Goal: Information Seeking & Learning: Learn about a topic

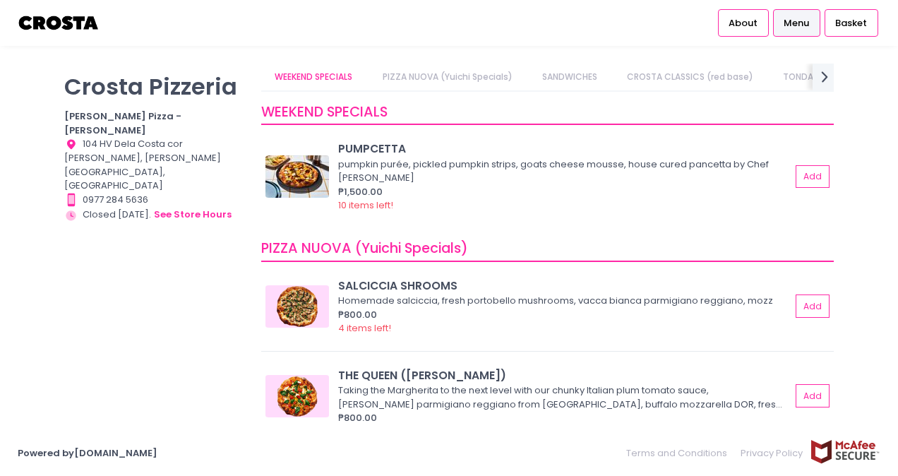
click at [249, 238] on div "[PERSON_NAME] Pizzeria [PERSON_NAME] Pizza - [PERSON_NAME] Location Created wit…" at bounding box center [154, 231] width 197 height 334
click at [425, 289] on div "SALCICCIA SHROOMS" at bounding box center [564, 285] width 452 height 16
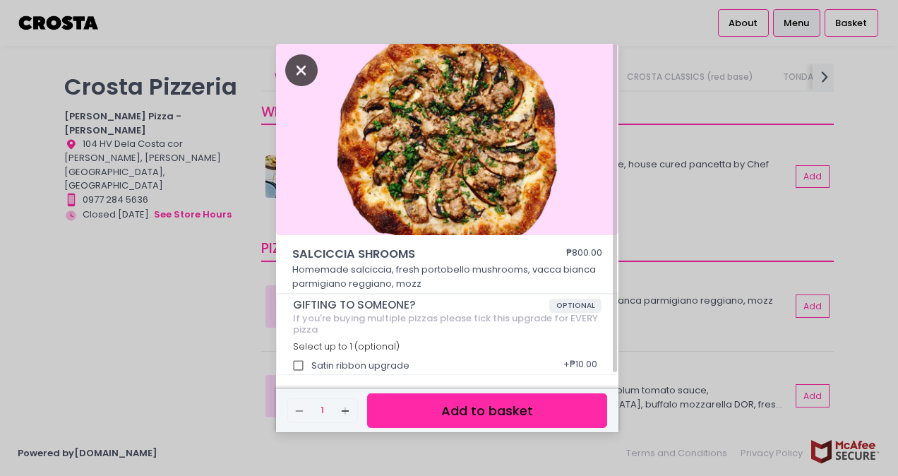
click at [298, 66] on icon "Close" at bounding box center [301, 70] width 32 height 32
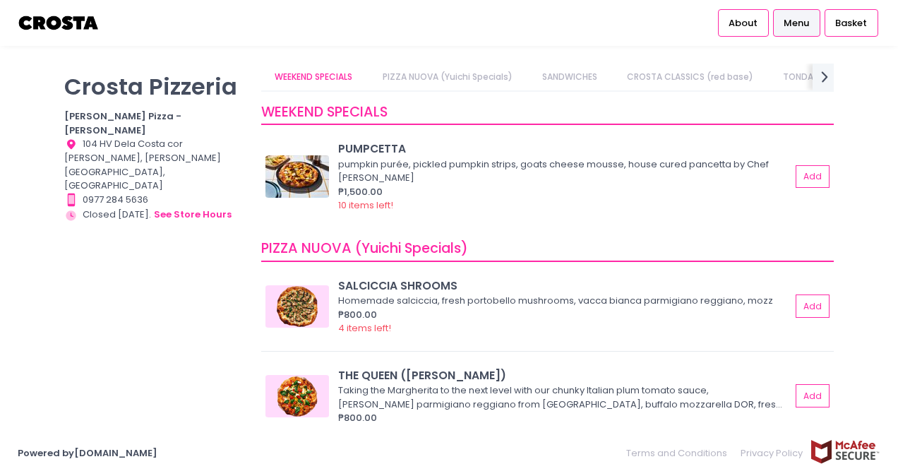
click at [449, 75] on link "PIZZA NUOVA (Yuichi Specials)" at bounding box center [446, 77] width 157 height 27
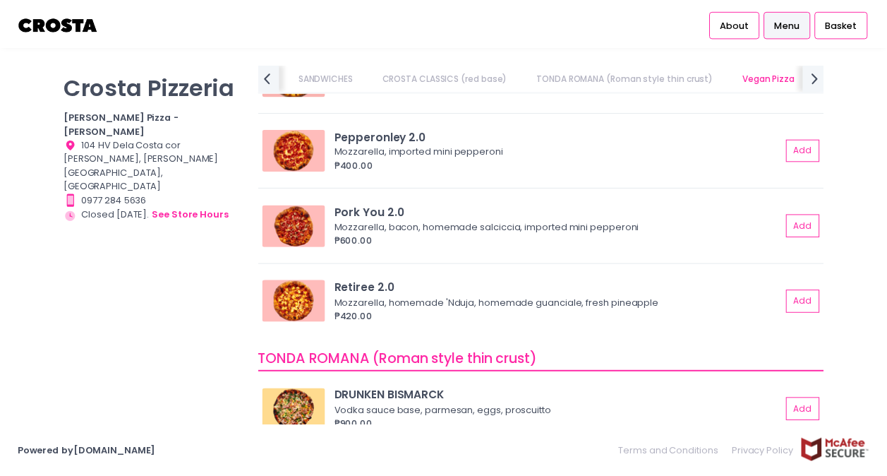
scroll to position [665, 0]
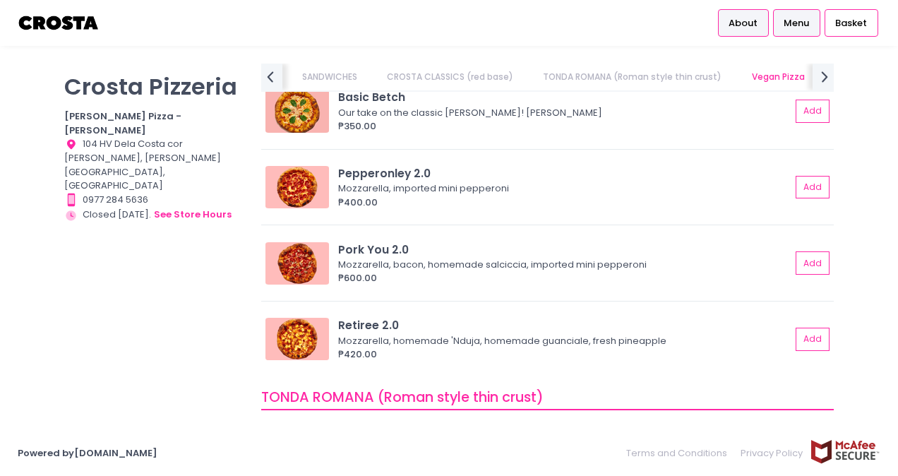
click at [737, 20] on span "About" at bounding box center [742, 23] width 29 height 14
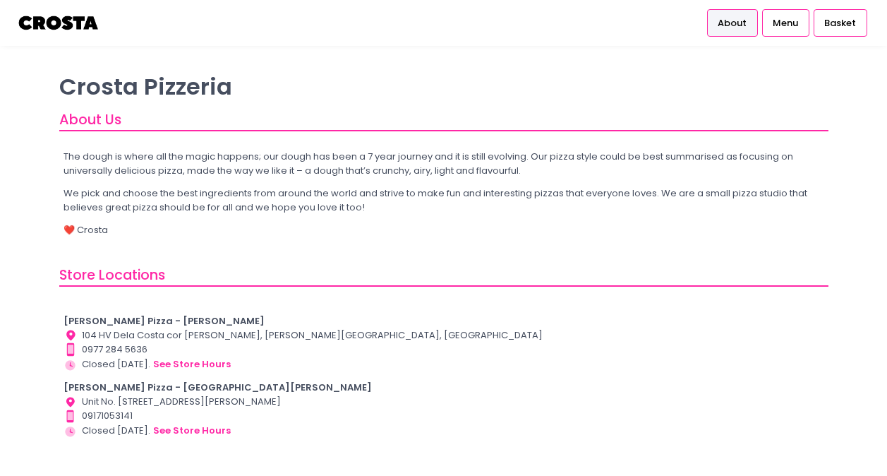
click at [242, 196] on p "We pick and choose the best ingredients from around the world and strive to mak…" at bounding box center [444, 200] width 760 height 28
click at [198, 362] on button "see store hours" at bounding box center [191, 364] width 79 height 16
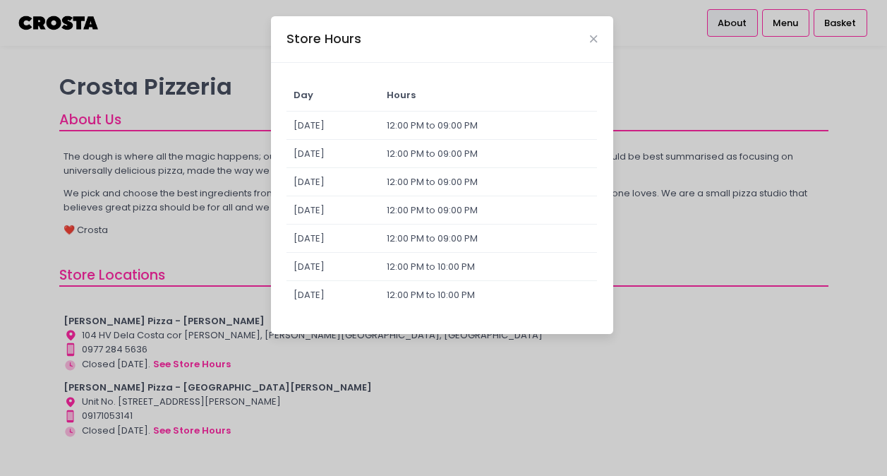
click at [646, 191] on div "Store Hours Day Hours Sunday 12:00 PM to 09:00 PM Monday 12:00 PM to 09:00 PM T…" at bounding box center [443, 238] width 887 height 476
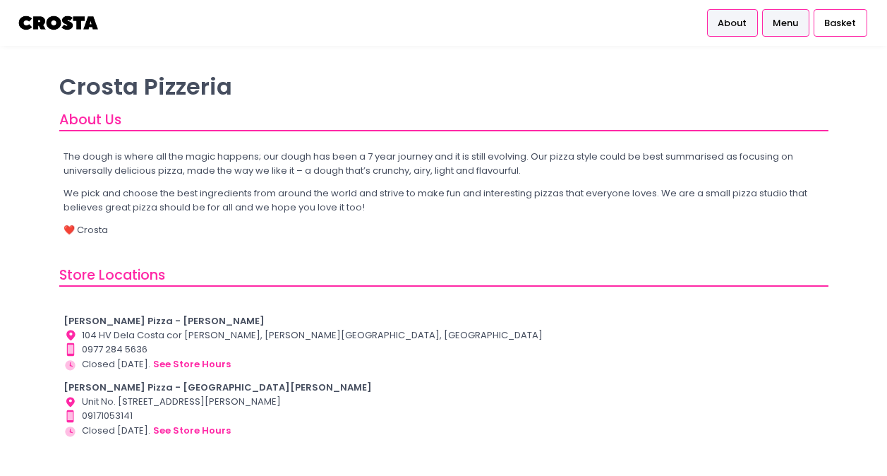
click at [775, 20] on span "Menu" at bounding box center [785, 23] width 25 height 14
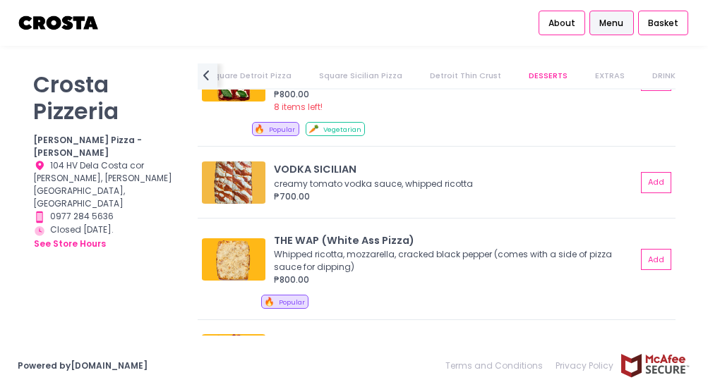
scroll to position [0, 911]
